Goal: Task Accomplishment & Management: Complete application form

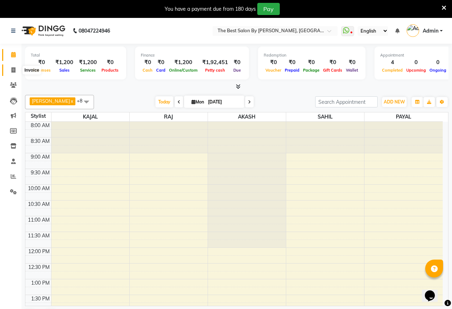
click at [13, 73] on span at bounding box center [13, 70] width 13 height 8
select select "7209"
select select "service"
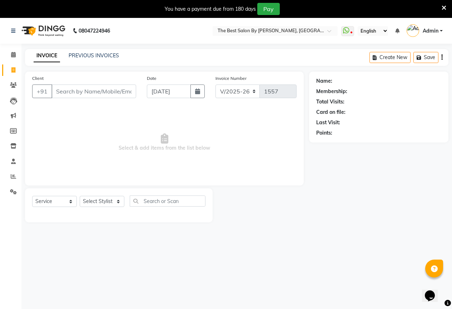
click at [80, 87] on input "Client" at bounding box center [93, 91] width 85 height 14
type input "7620448966"
click at [106, 92] on span "Add Client" at bounding box center [118, 91] width 28 height 7
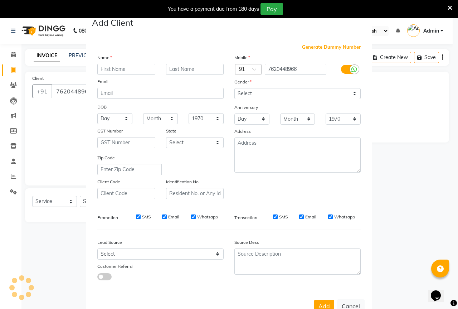
click at [123, 69] on input "text" at bounding box center [126, 69] width 58 height 11
type input "anika"
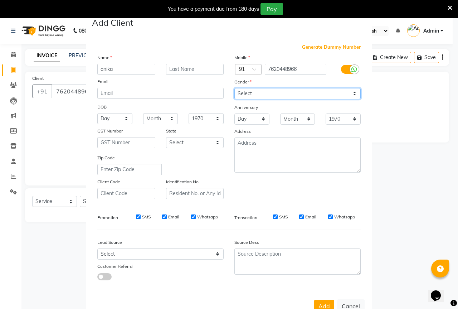
click at [255, 95] on select "Select [DEMOGRAPHIC_DATA] [DEMOGRAPHIC_DATA] Other Prefer Not To Say" at bounding box center [297, 93] width 126 height 11
select select "[DEMOGRAPHIC_DATA]"
click at [234, 88] on select "Select [DEMOGRAPHIC_DATA] [DEMOGRAPHIC_DATA] Other Prefer Not To Say" at bounding box center [297, 93] width 126 height 11
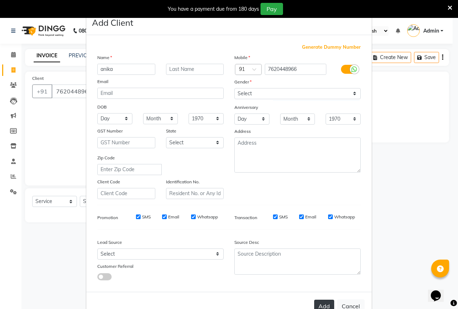
click at [319, 301] on button "Add" at bounding box center [324, 305] width 20 height 13
select select
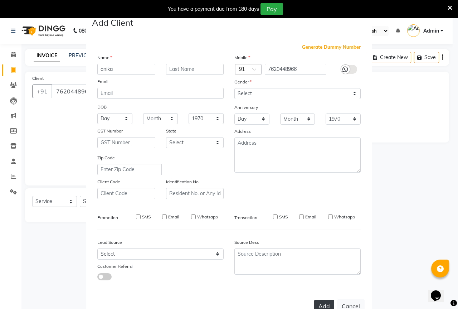
select select
checkbox input "false"
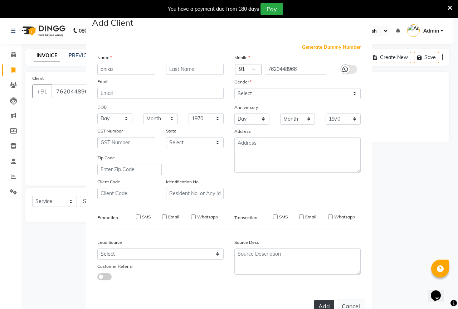
checkbox input "false"
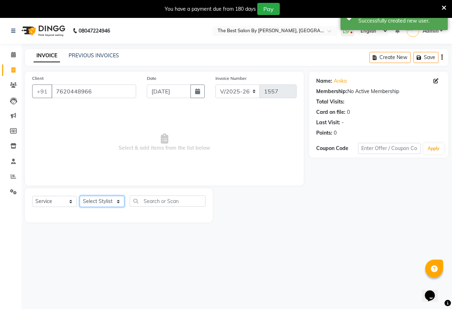
click at [94, 201] on select "Select Stylist AKASH KAJAL [PERSON_NAME] [PERSON_NAME] [PERSON_NAME]" at bounding box center [102, 201] width 45 height 11
select select "61550"
click at [80, 196] on select "Select Stylist AKASH KAJAL [PERSON_NAME] [PERSON_NAME] [PERSON_NAME]" at bounding box center [102, 201] width 45 height 11
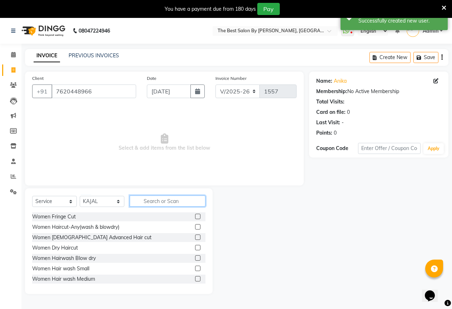
click at [149, 202] on input "text" at bounding box center [168, 200] width 76 height 11
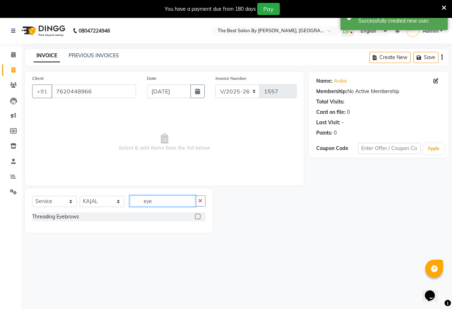
type input "eye"
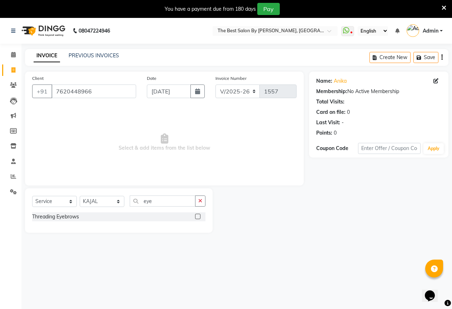
click at [200, 216] on label at bounding box center [197, 215] width 5 height 5
click at [200, 216] on input "checkbox" at bounding box center [197, 216] width 5 height 5
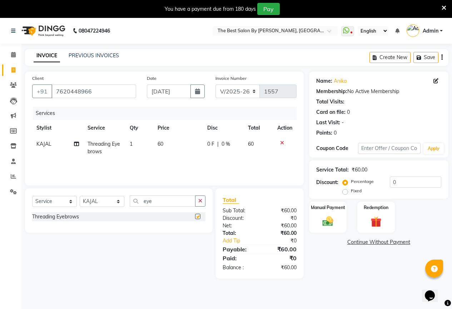
checkbox input "false"
click at [345, 222] on div "Manual Payment" at bounding box center [328, 217] width 39 height 33
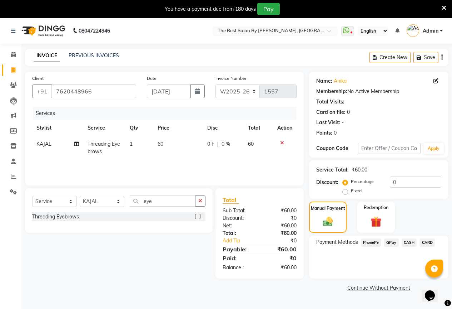
click at [392, 241] on span "GPay" at bounding box center [391, 242] width 15 height 8
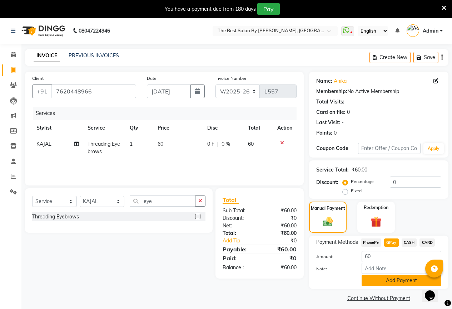
click at [391, 279] on button "Add Payment" at bounding box center [402, 280] width 80 height 11
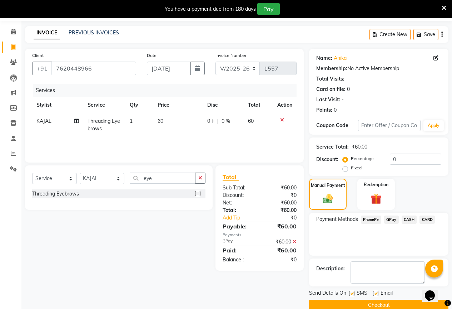
scroll to position [35, 0]
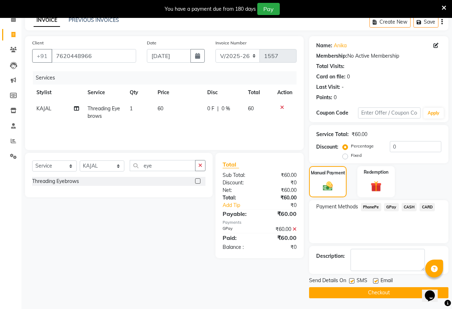
click at [390, 292] on button "Checkout" at bounding box center [378, 292] width 139 height 11
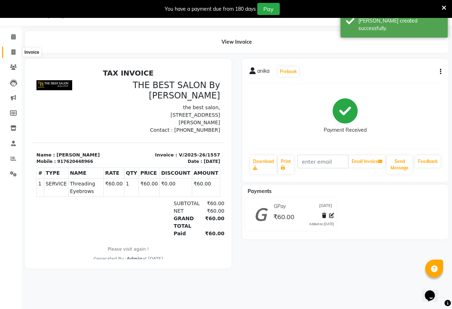
click at [14, 50] on icon at bounding box center [13, 51] width 4 height 5
select select "service"
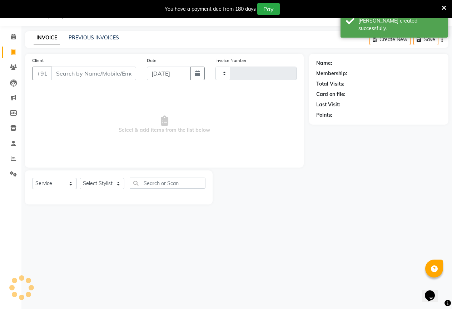
type input "1558"
select select "7209"
click at [81, 72] on input "Client" at bounding box center [93, 74] width 85 height 14
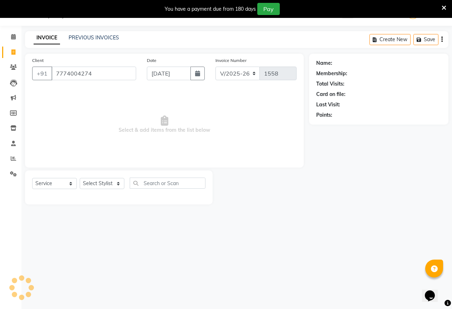
type input "7774004274"
click at [104, 71] on input "7774004274" at bounding box center [93, 74] width 85 height 14
click at [104, 183] on select "Select Stylist AKASH KAJAL [PERSON_NAME] [PERSON_NAME] [PERSON_NAME]" at bounding box center [102, 183] width 45 height 11
select select "61553"
click at [80, 178] on select "Select Stylist AKASH KAJAL [PERSON_NAME] [PERSON_NAME] [PERSON_NAME]" at bounding box center [102, 183] width 45 height 11
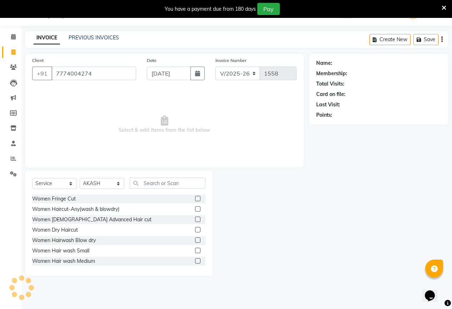
click at [175, 176] on div "Select Service Product Membership Package Voucher Prepaid Gift Card Select Styl…" at bounding box center [119, 222] width 188 height 105
click at [166, 180] on input "text" at bounding box center [168, 182] width 76 height 11
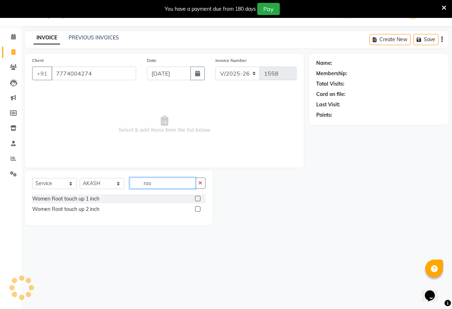
type input "roo"
click at [196, 201] on label at bounding box center [197, 198] width 5 height 5
click at [196, 201] on input "checkbox" at bounding box center [197, 198] width 5 height 5
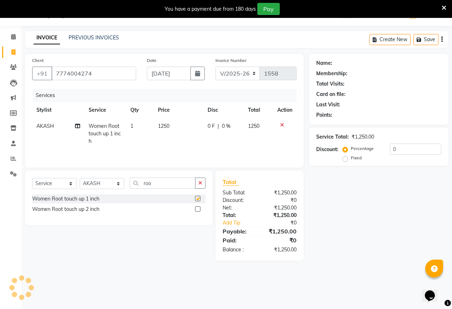
checkbox input "false"
click at [197, 209] on label at bounding box center [197, 208] width 5 height 5
click at [197, 209] on input "checkbox" at bounding box center [197, 209] width 5 height 5
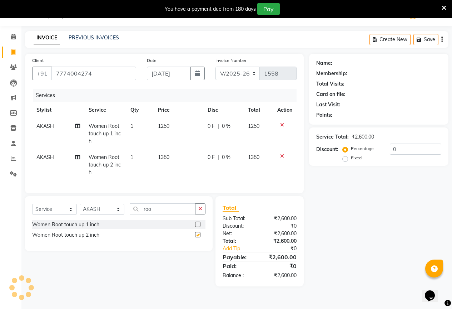
checkbox input "false"
click at [280, 124] on icon at bounding box center [282, 124] width 4 height 5
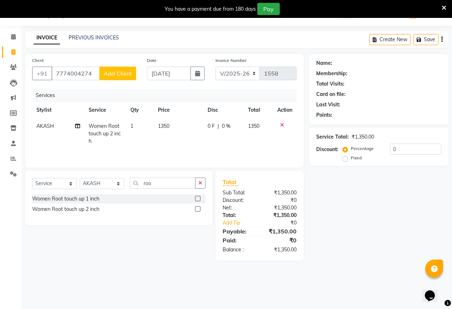
click at [211, 123] on span "0 F" at bounding box center [211, 126] width 7 height 8
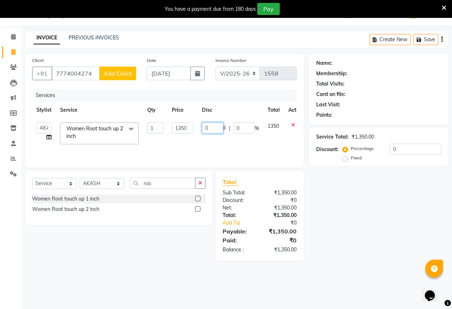
click at [211, 129] on input "0" at bounding box center [212, 127] width 21 height 11
type input "50"
click at [112, 77] on span "Add Client" at bounding box center [118, 73] width 28 height 7
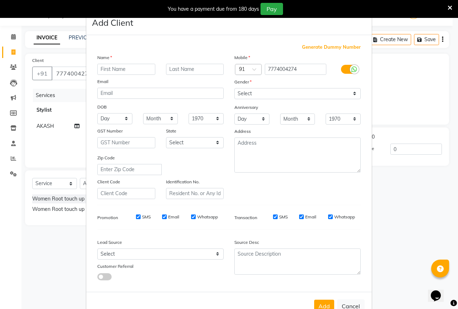
click at [112, 68] on input "text" at bounding box center [126, 69] width 58 height 11
type input "[PERSON_NAME]"
click at [315, 95] on select "Select [DEMOGRAPHIC_DATA] [DEMOGRAPHIC_DATA] Other Prefer Not To Say" at bounding box center [297, 93] width 126 height 11
select select "[DEMOGRAPHIC_DATA]"
click at [234, 88] on select "Select [DEMOGRAPHIC_DATA] [DEMOGRAPHIC_DATA] Other Prefer Not To Say" at bounding box center [297, 93] width 126 height 11
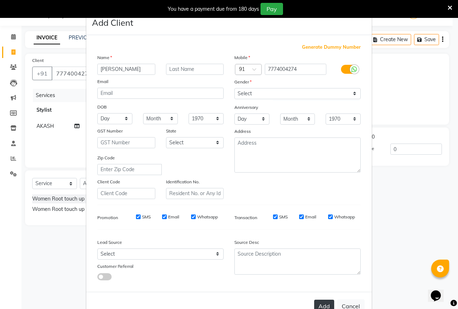
click at [323, 302] on button "Add" at bounding box center [324, 305] width 20 height 13
select select
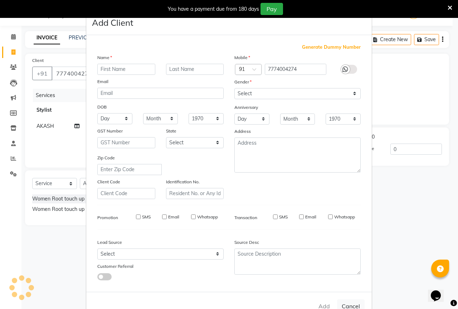
select select
checkbox input "false"
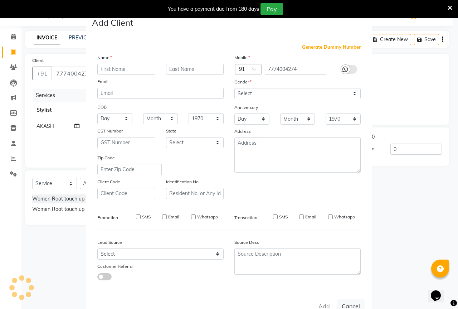
checkbox input "false"
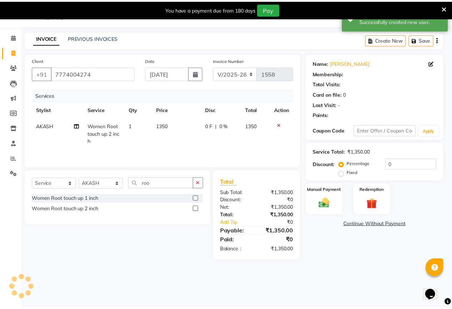
scroll to position [21, 0]
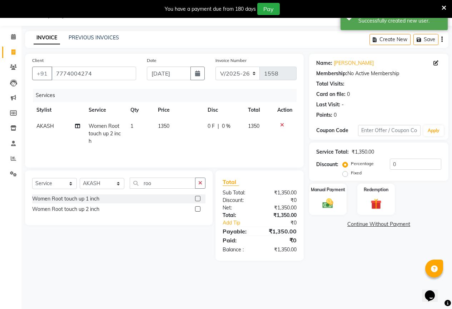
click at [210, 126] on span "0 F" at bounding box center [211, 126] width 7 height 8
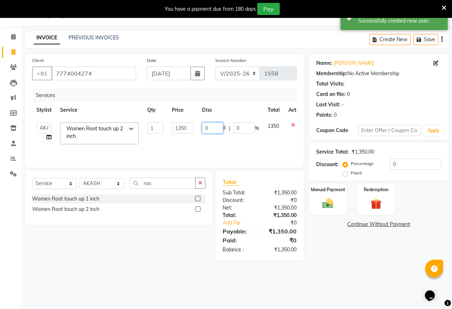
click at [210, 126] on input "0" at bounding box center [212, 127] width 21 height 11
type input "50"
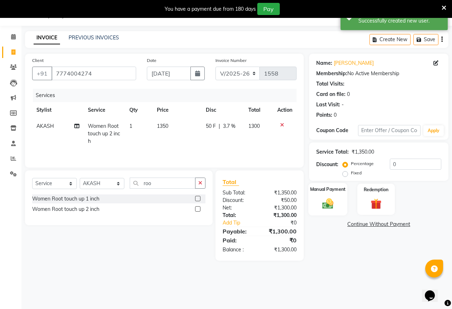
click at [328, 203] on img at bounding box center [328, 203] width 18 height 13
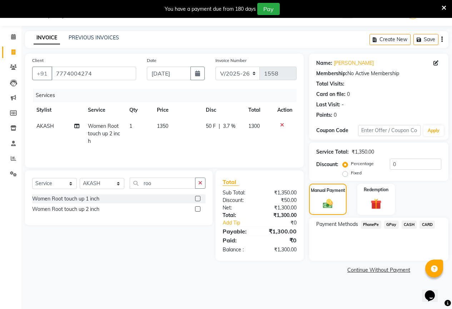
click at [393, 225] on span "GPay" at bounding box center [391, 224] width 15 height 8
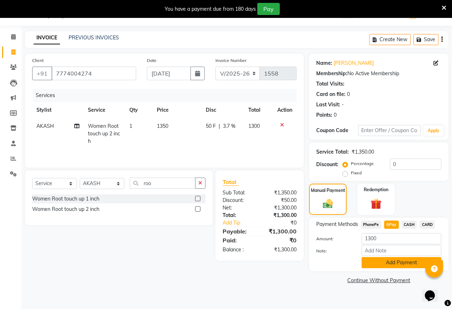
click at [398, 261] on button "Add Payment" at bounding box center [402, 262] width 80 height 11
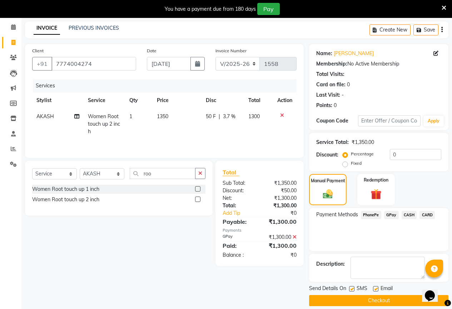
scroll to position [35, 0]
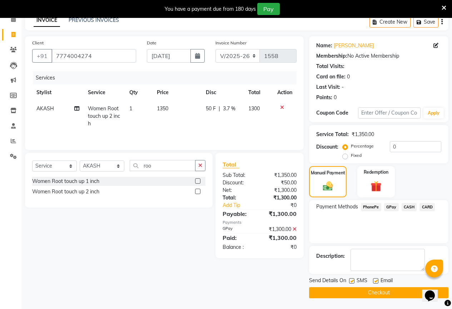
click at [380, 294] on button "Checkout" at bounding box center [378, 292] width 139 height 11
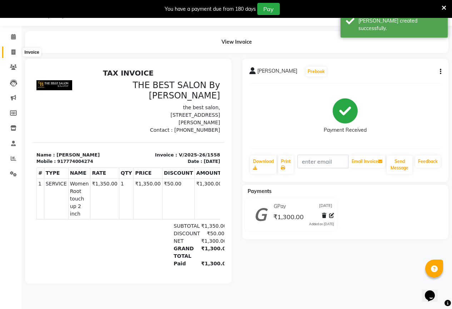
click at [15, 53] on icon at bounding box center [13, 51] width 4 height 5
select select "service"
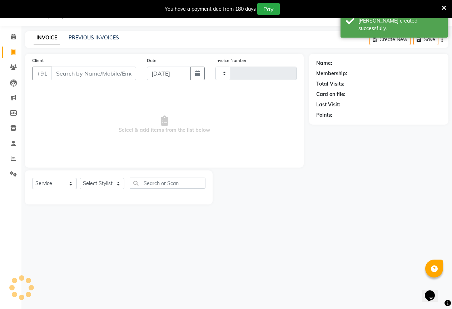
type input "1559"
select select "7209"
click at [81, 39] on link "PREVIOUS INVOICES" at bounding box center [94, 37] width 50 height 6
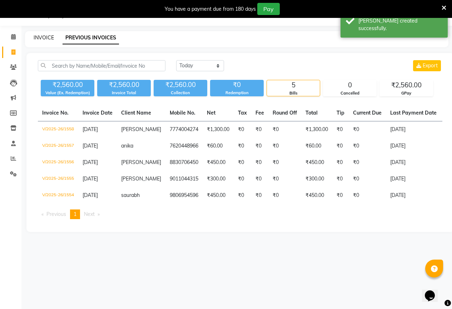
click at [43, 36] on link "INVOICE" at bounding box center [44, 37] width 20 height 6
select select "service"
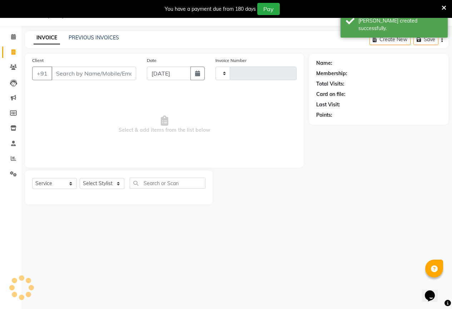
type input "1559"
select select "7209"
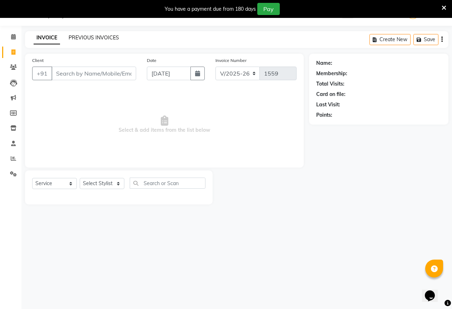
click at [98, 39] on link "PREVIOUS INVOICES" at bounding box center [94, 37] width 50 height 6
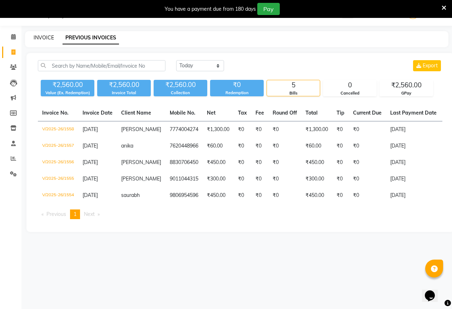
click at [44, 39] on link "INVOICE" at bounding box center [44, 37] width 20 height 6
select select "7209"
select select "service"
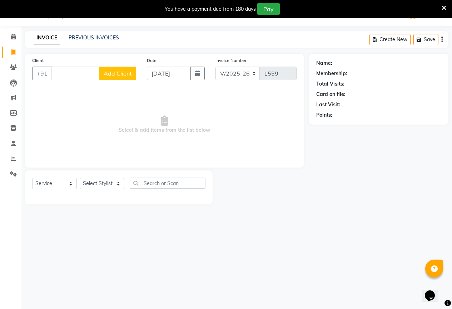
click at [82, 65] on div "Client +91 Add Client" at bounding box center [84, 70] width 115 height 29
click at [67, 67] on input "Client" at bounding box center [75, 74] width 48 height 14
click at [66, 67] on input "Client" at bounding box center [75, 74] width 48 height 14
click at [98, 177] on div "Select Service Product Membership Package Voucher Prepaid Gift Card Select Styl…" at bounding box center [118, 185] width 173 height 17
click at [96, 182] on select "Select Stylist AKASH KAJAL [PERSON_NAME] [PERSON_NAME] [PERSON_NAME]" at bounding box center [102, 183] width 45 height 11
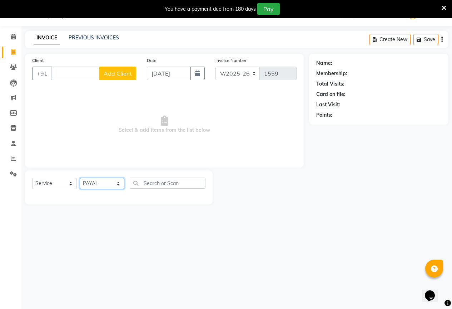
click at [80, 178] on select "Select Stylist AKASH KAJAL [PERSON_NAME] [PERSON_NAME] [PERSON_NAME]" at bounding box center [102, 183] width 45 height 11
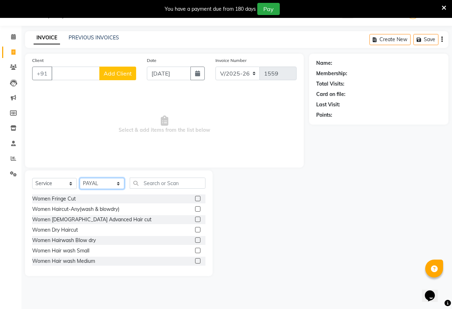
click at [103, 185] on select "Select Stylist AKASH KAJAL [PERSON_NAME] [PERSON_NAME] [PERSON_NAME]" at bounding box center [102, 183] width 45 height 11
select select "61550"
click at [80, 178] on select "Select Stylist AKASH KAJAL [PERSON_NAME] [PERSON_NAME] [PERSON_NAME]" at bounding box center [102, 183] width 45 height 11
click at [67, 72] on input "Client" at bounding box center [75, 74] width 48 height 14
click at [68, 70] on input "Client" at bounding box center [75, 74] width 48 height 14
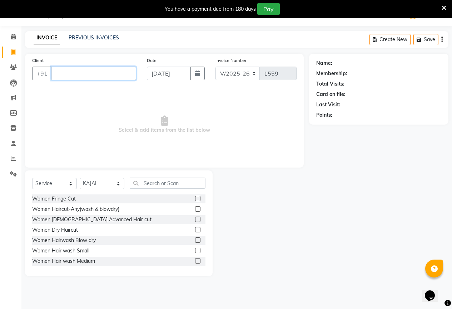
click at [72, 71] on input "Client" at bounding box center [93, 74] width 85 height 14
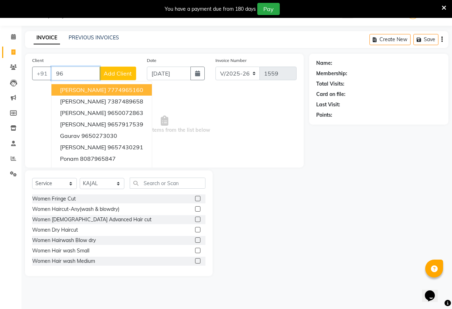
type input "9"
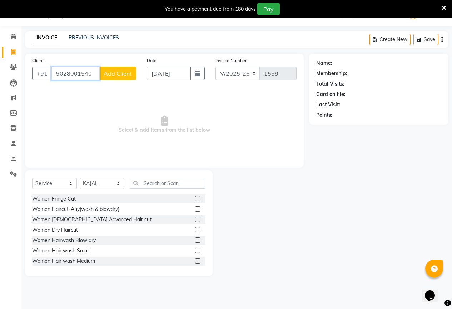
type input "9028001540"
click at [105, 72] on span "Add Client" at bounding box center [118, 73] width 28 height 7
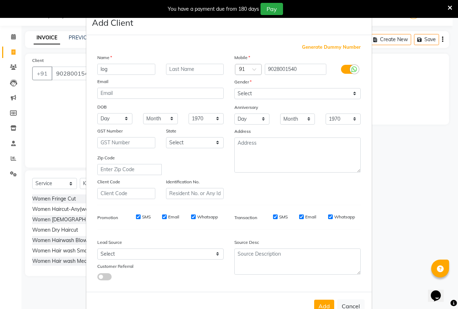
type input "log"
drag, startPoint x: 306, startPoint y: 95, endPoint x: 302, endPoint y: 98, distance: 5.1
click at [306, 95] on select "Select [DEMOGRAPHIC_DATA] [DEMOGRAPHIC_DATA] Other Prefer Not To Say" at bounding box center [297, 93] width 126 height 11
click at [234, 88] on select "Select [DEMOGRAPHIC_DATA] [DEMOGRAPHIC_DATA] Other Prefer Not To Say" at bounding box center [297, 93] width 126 height 11
click at [283, 94] on select "Select [DEMOGRAPHIC_DATA] [DEMOGRAPHIC_DATA] Other Prefer Not To Say" at bounding box center [297, 93] width 126 height 11
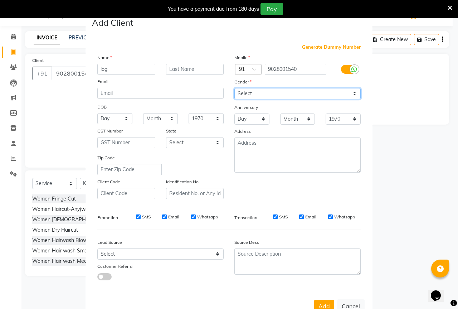
select select "[DEMOGRAPHIC_DATA]"
click at [234, 88] on select "Select [DEMOGRAPHIC_DATA] [DEMOGRAPHIC_DATA] Other Prefer Not To Say" at bounding box center [297, 93] width 126 height 11
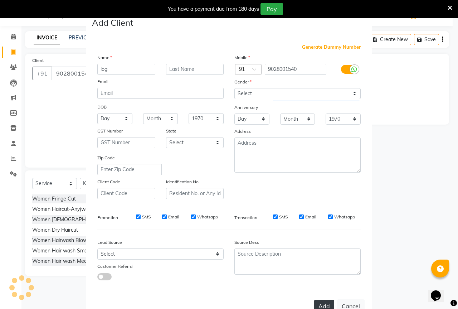
click at [320, 305] on button "Add" at bounding box center [324, 305] width 20 height 13
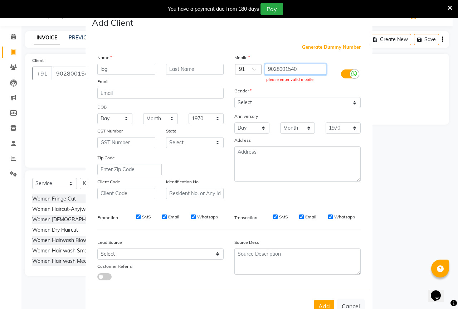
click at [294, 72] on input "9028001540" at bounding box center [296, 69] width 62 height 11
click at [374, 85] on ngb-modal-window "Add Client Generate Dummy Number Name log Email DOB Day 01 02 03 04 05 06 07 08…" at bounding box center [229, 154] width 458 height 309
click at [46, 112] on ngb-modal-window "Add Client Generate Dummy Number Name log Email DOB Day 01 02 03 04 05 06 07 08…" at bounding box center [229, 154] width 458 height 309
click at [23, 127] on ngb-modal-window "Add Client Generate Dummy Number Name log Email DOB Day 01 02 03 04 05 06 07 08…" at bounding box center [229, 154] width 458 height 309
click at [68, 97] on ngb-modal-window "Add Client Generate Dummy Number Name log Email DOB Day 01 02 03 04 05 06 07 08…" at bounding box center [229, 154] width 458 height 309
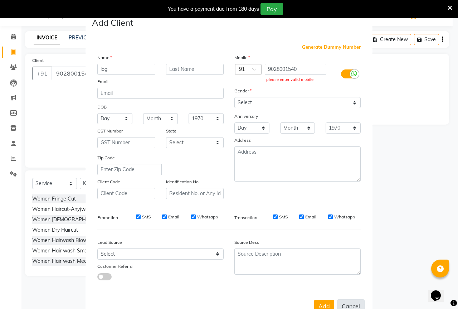
click at [346, 307] on button "Cancel" at bounding box center [351, 306] width 28 height 14
select select
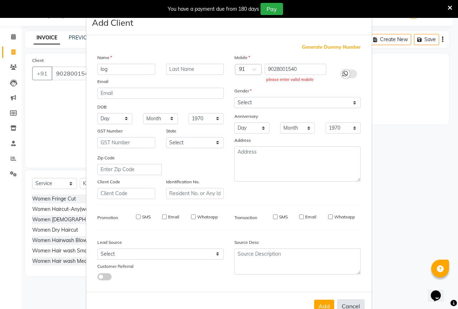
select select
checkbox input "false"
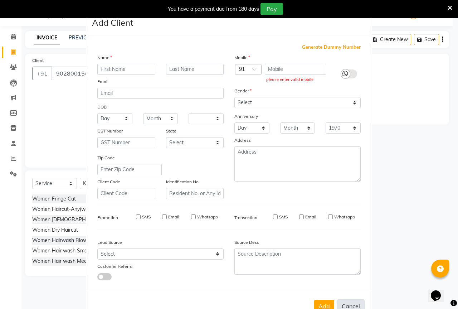
checkbox input "false"
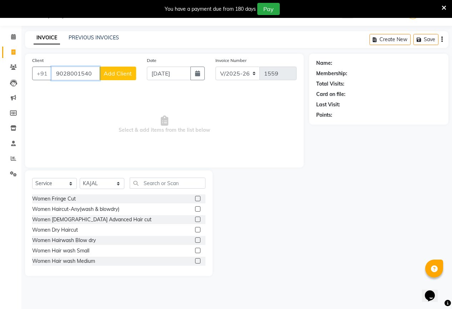
click at [94, 74] on input "9028001540" at bounding box center [75, 74] width 48 height 14
type input "9"
click at [17, 55] on span at bounding box center [13, 52] width 13 height 8
select select "7209"
select select "service"
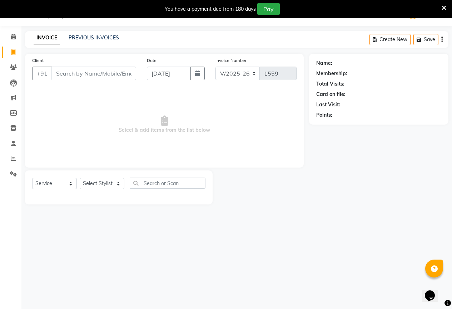
click at [92, 70] on input "Client" at bounding box center [93, 74] width 85 height 14
click at [80, 69] on input "Client" at bounding box center [93, 74] width 85 height 14
click at [63, 72] on input "Client" at bounding box center [93, 74] width 85 height 14
type input "7509798481"
click at [118, 75] on span "Add Client" at bounding box center [118, 73] width 28 height 7
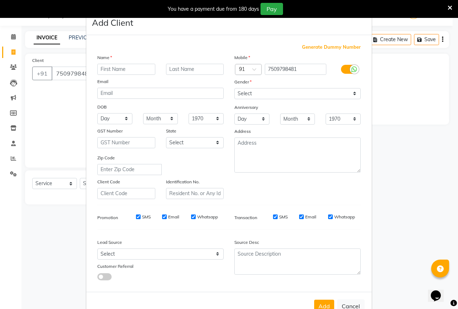
click at [105, 74] on input "text" at bounding box center [126, 69] width 58 height 11
type input "harashal"
click at [183, 70] on input "text" at bounding box center [195, 69] width 58 height 11
type input "[PERSON_NAME]"
click at [254, 90] on select "Select [DEMOGRAPHIC_DATA] [DEMOGRAPHIC_DATA] Other Prefer Not To Say" at bounding box center [297, 93] width 126 height 11
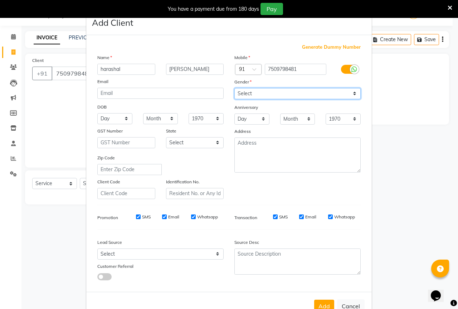
click at [234, 88] on select "Select [DEMOGRAPHIC_DATA] [DEMOGRAPHIC_DATA] Other Prefer Not To Say" at bounding box center [297, 93] width 126 height 11
click at [253, 87] on div "Gender" at bounding box center [297, 83] width 137 height 10
click at [252, 92] on select "Select [DEMOGRAPHIC_DATA] [DEMOGRAPHIC_DATA] Other Prefer Not To Say" at bounding box center [297, 93] width 126 height 11
select select "[DEMOGRAPHIC_DATA]"
click at [234, 88] on select "Select [DEMOGRAPHIC_DATA] [DEMOGRAPHIC_DATA] Other Prefer Not To Say" at bounding box center [297, 93] width 126 height 11
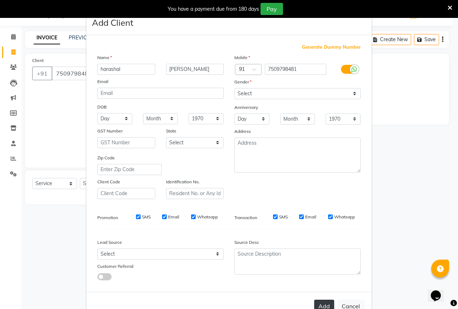
click at [321, 307] on button "Add" at bounding box center [324, 305] width 20 height 13
select select
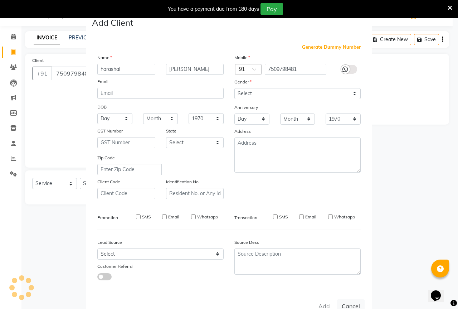
select select
checkbox input "false"
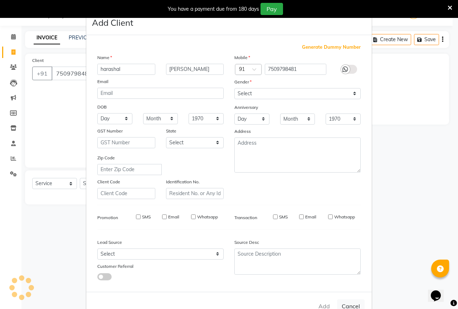
checkbox input "false"
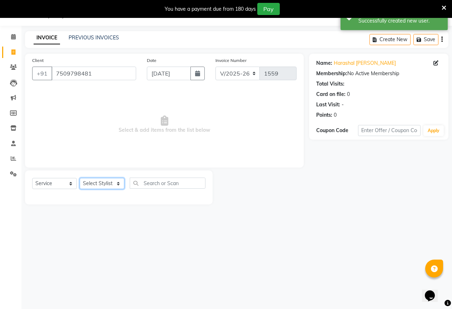
click at [100, 178] on select "Select Stylist AKASH KAJAL [PERSON_NAME] [PERSON_NAME] [PERSON_NAME]" at bounding box center [102, 183] width 45 height 11
click at [80, 178] on select "Select Stylist AKASH KAJAL [PERSON_NAME] [PERSON_NAME] [PERSON_NAME]" at bounding box center [102, 183] width 45 height 11
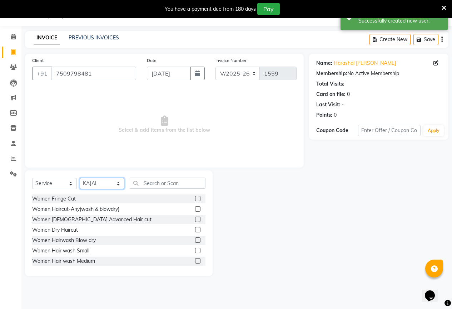
click at [98, 188] on select "Select Stylist AKASH KAJAL [PERSON_NAME] [PERSON_NAME] [PERSON_NAME]" at bounding box center [102, 183] width 45 height 11
select select "61553"
click at [80, 178] on select "Select Stylist AKASH KAJAL [PERSON_NAME] [PERSON_NAME] [PERSON_NAME]" at bounding box center [102, 183] width 45 height 11
click at [157, 182] on input "text" at bounding box center [168, 182] width 76 height 11
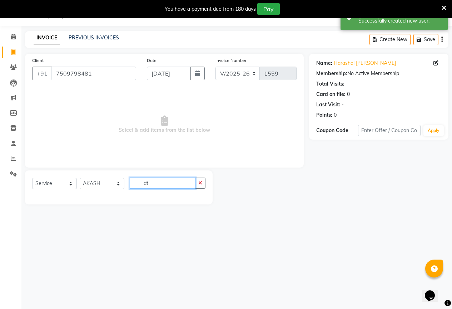
type input "d"
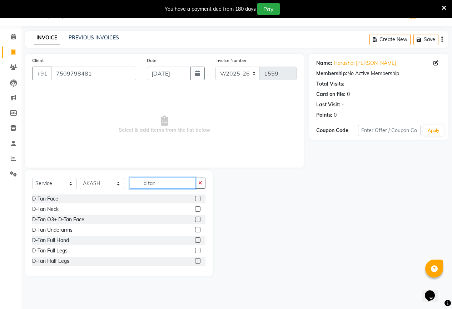
type input "d tan"
click at [195, 218] on label at bounding box center [197, 218] width 5 height 5
click at [195, 218] on input "checkbox" at bounding box center [197, 219] width 5 height 5
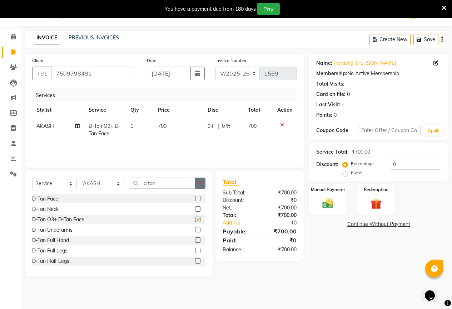
checkbox input "false"
click at [200, 179] on button "button" at bounding box center [200, 182] width 10 height 11
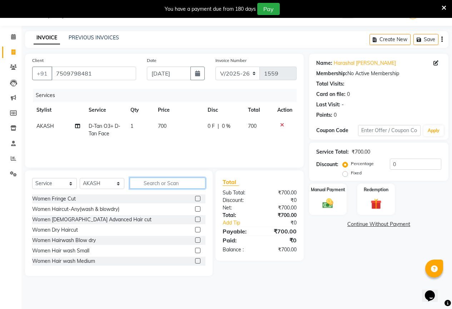
click at [194, 179] on input "text" at bounding box center [168, 182] width 76 height 11
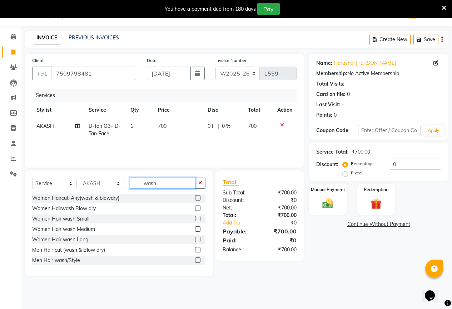
scroll to position [1, 0]
type input "wash"
click at [195, 248] on label at bounding box center [197, 248] width 5 height 5
click at [195, 248] on input "checkbox" at bounding box center [197, 249] width 5 height 5
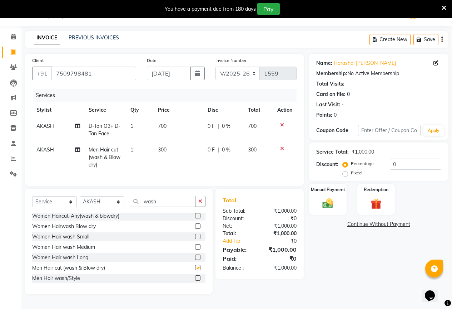
checkbox input "false"
click at [201, 207] on button "button" at bounding box center [200, 201] width 10 height 11
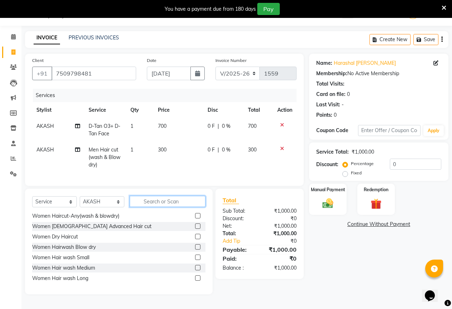
click at [185, 207] on input "text" at bounding box center [168, 201] width 76 height 11
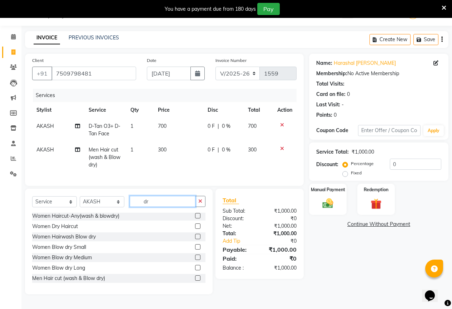
type input "d"
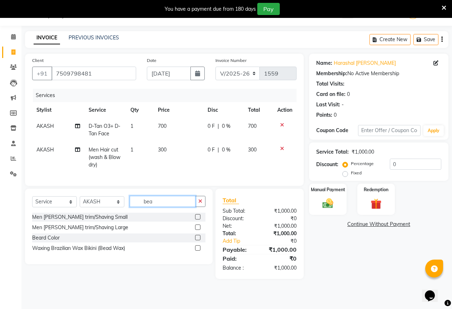
type input "bea"
click at [196, 219] on label at bounding box center [197, 216] width 5 height 5
click at [196, 219] on input "checkbox" at bounding box center [197, 217] width 5 height 5
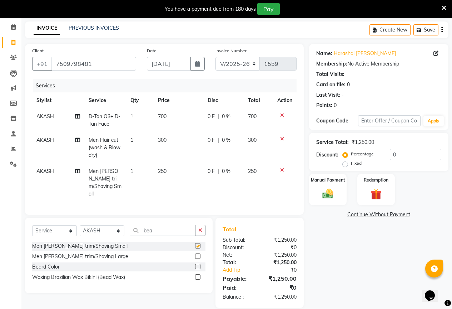
checkbox input "false"
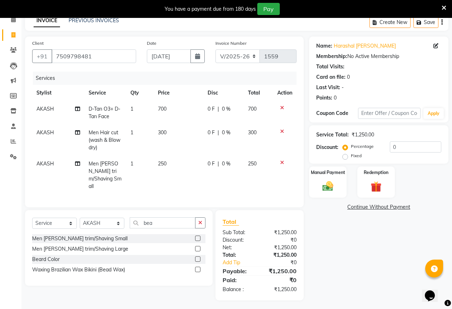
click at [201, 112] on td "700" at bounding box center [179, 113] width 50 height 24
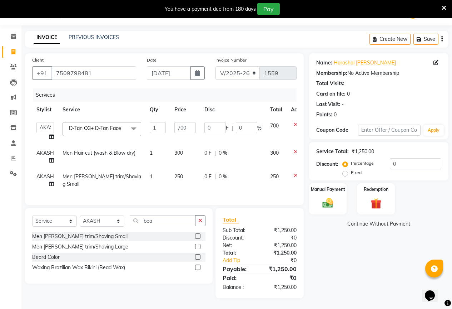
scroll to position [24, 0]
click at [215, 118] on td "0 F | 0 %" at bounding box center [233, 131] width 66 height 27
click at [220, 123] on input "0" at bounding box center [215, 127] width 21 height 11
type input "100"
click at [220, 159] on td "0 F | 0 %" at bounding box center [233, 157] width 66 height 24
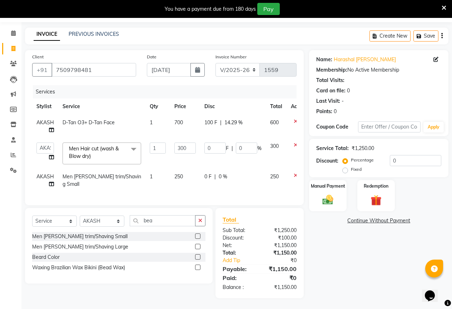
scroll to position [27, 0]
click at [330, 201] on div "Manual Payment" at bounding box center [328, 195] width 39 height 33
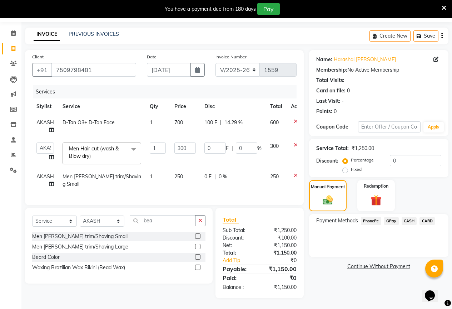
click at [392, 217] on span "GPay" at bounding box center [391, 221] width 15 height 8
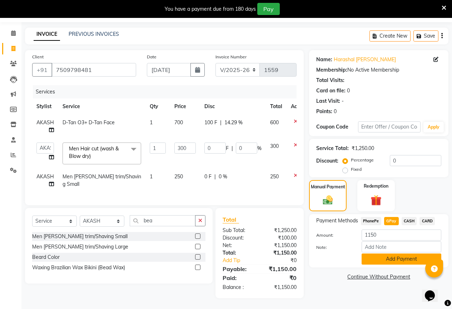
click at [391, 253] on button "Add Payment" at bounding box center [402, 258] width 80 height 11
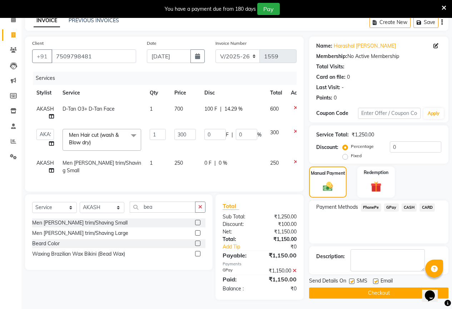
scroll to position [42, 0]
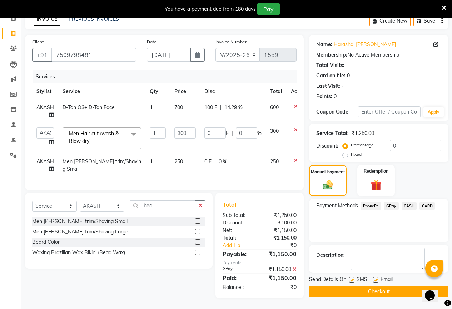
click at [385, 286] on button "Checkout" at bounding box center [378, 291] width 139 height 11
